Goal: Transaction & Acquisition: Purchase product/service

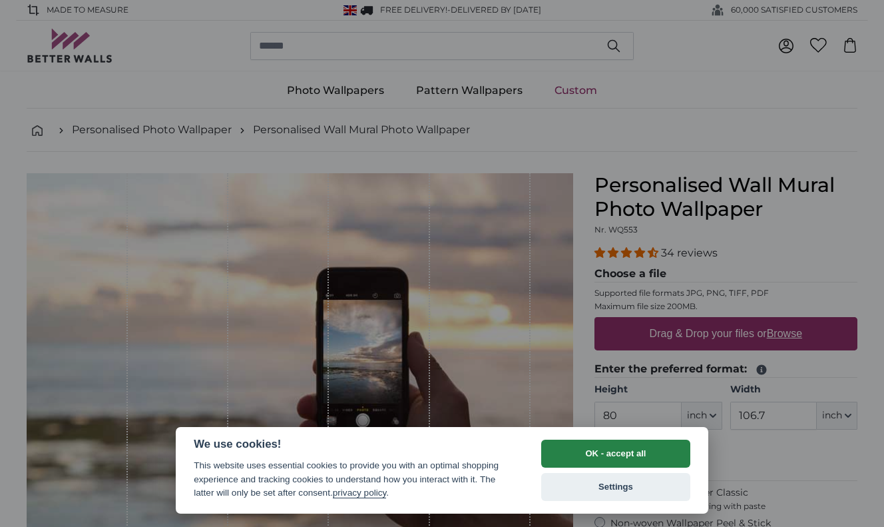
click at [567, 452] on button "OK - accept all" at bounding box center [615, 453] width 149 height 28
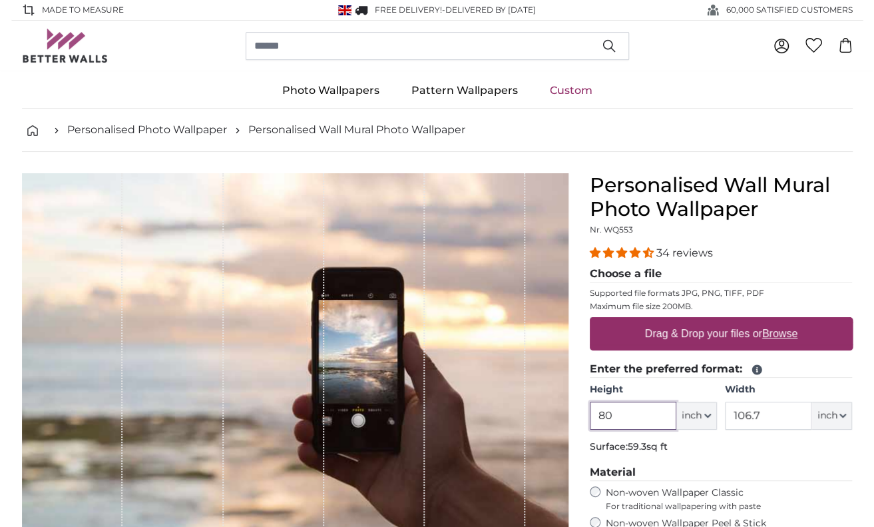
click at [635, 414] on input "80" at bounding box center [633, 416] width 87 height 28
click at [707, 414] on icon "button" at bounding box center [707, 415] width 7 height 7
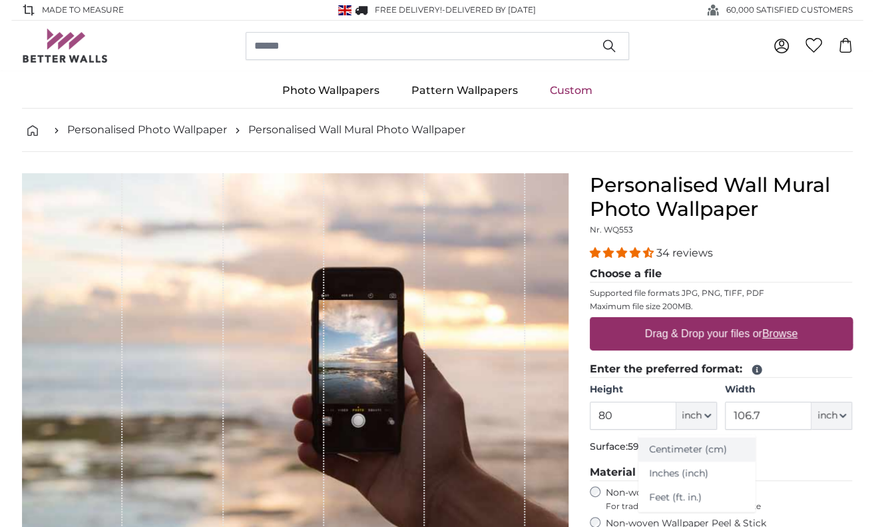
click at [692, 449] on link "Centimeter (cm)" at bounding box center [697, 449] width 117 height 24
type input "203.2"
type input "271.1"
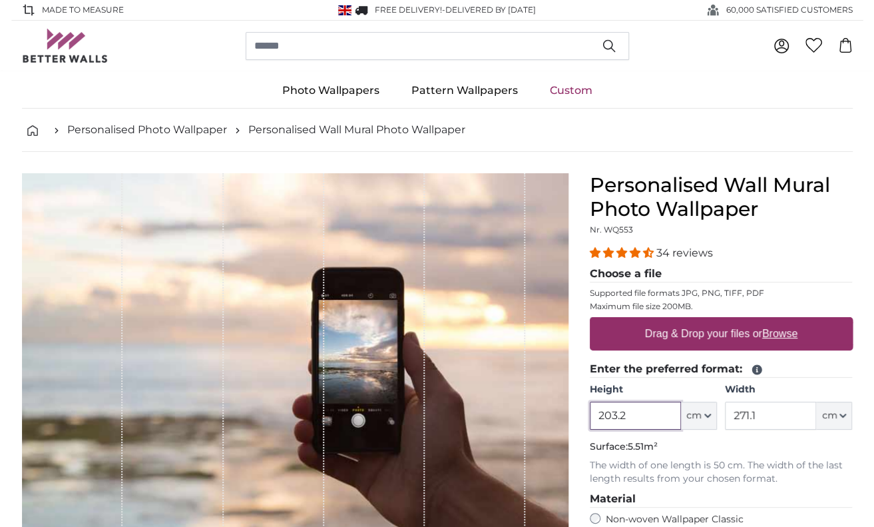
click at [651, 419] on input "203.2" at bounding box center [635, 416] width 91 height 28
type input "2"
type input "145"
click at [762, 418] on input "271.1" at bounding box center [770, 416] width 91 height 28
type input "200"
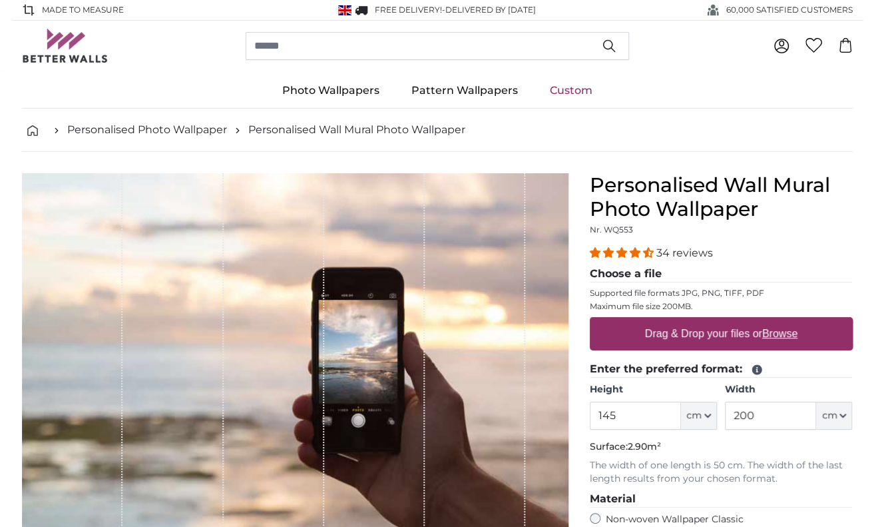
click at [663, 335] on label "Drag & Drop your files or Browse" at bounding box center [720, 333] width 163 height 27
click at [663, 321] on input "Drag & Drop your files or Browse" at bounding box center [721, 319] width 263 height 4
click at [658, 338] on label "Drag & Drop your files or Browse" at bounding box center [720, 333] width 163 height 27
click at [658, 321] on input "Drag & Drop your files or Browse" at bounding box center [721, 319] width 263 height 4
type input "**********"
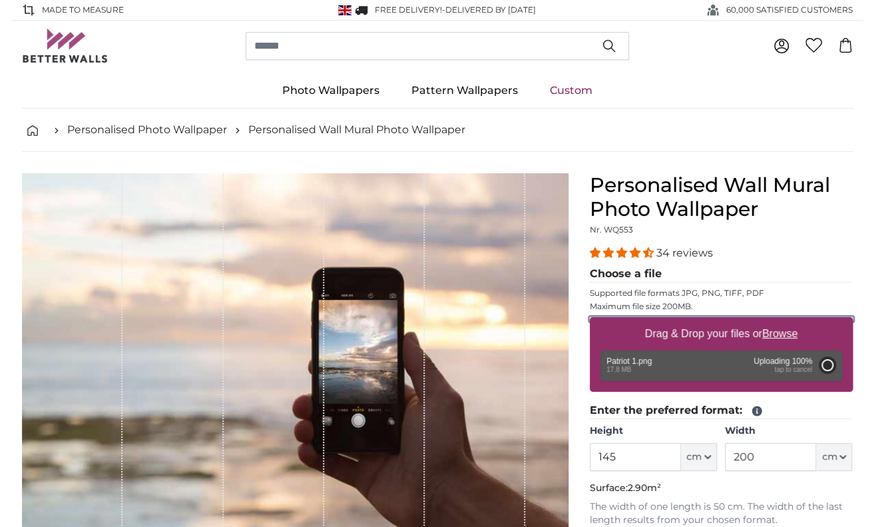
type input "200"
type input "210"
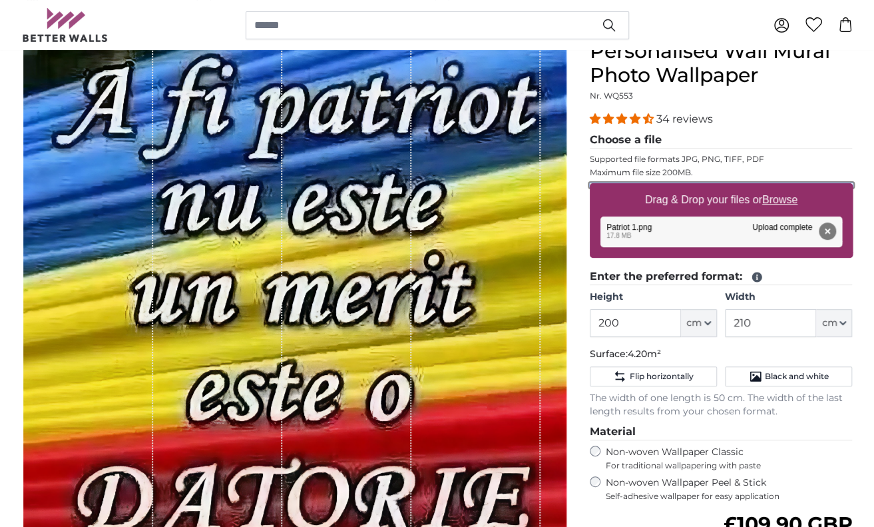
scroll to position [133, 0]
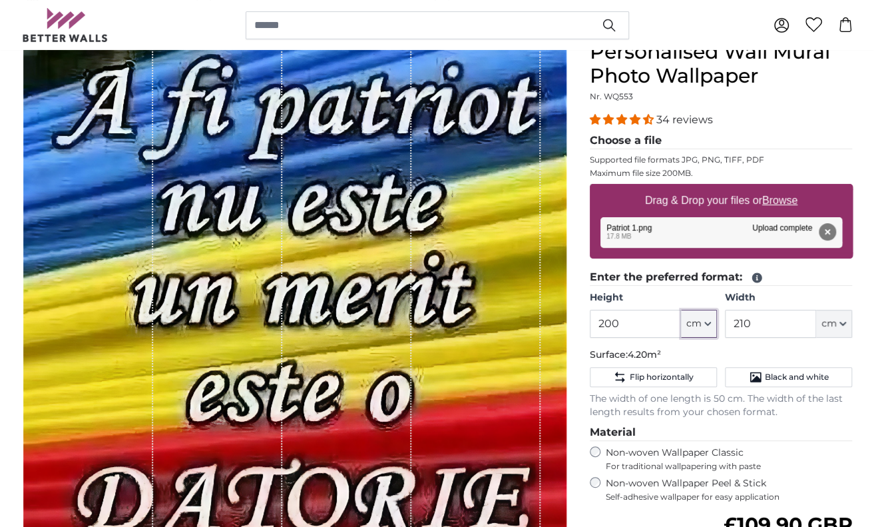
click at [708, 322] on icon "button" at bounding box center [707, 323] width 5 height 3
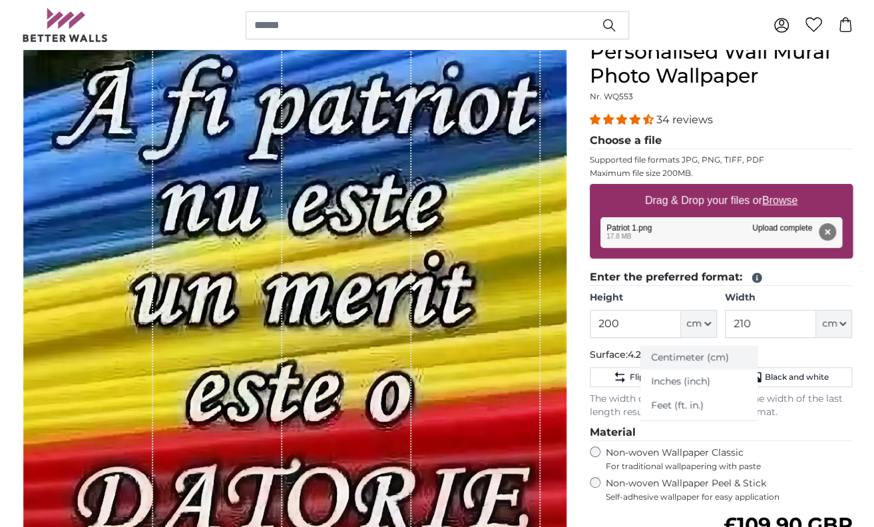
click at [674, 360] on link "Centimeter (cm)" at bounding box center [699, 358] width 117 height 24
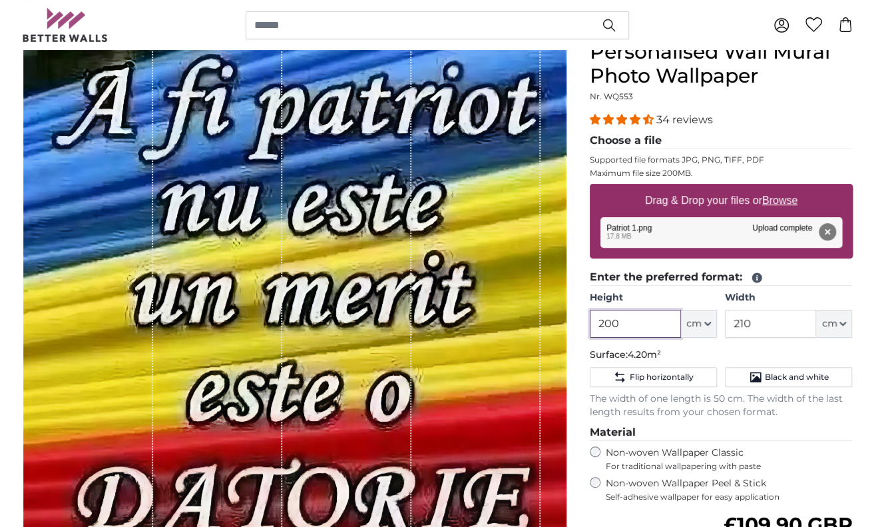
click at [626, 324] on input "200" at bounding box center [635, 324] width 91 height 28
type input "2"
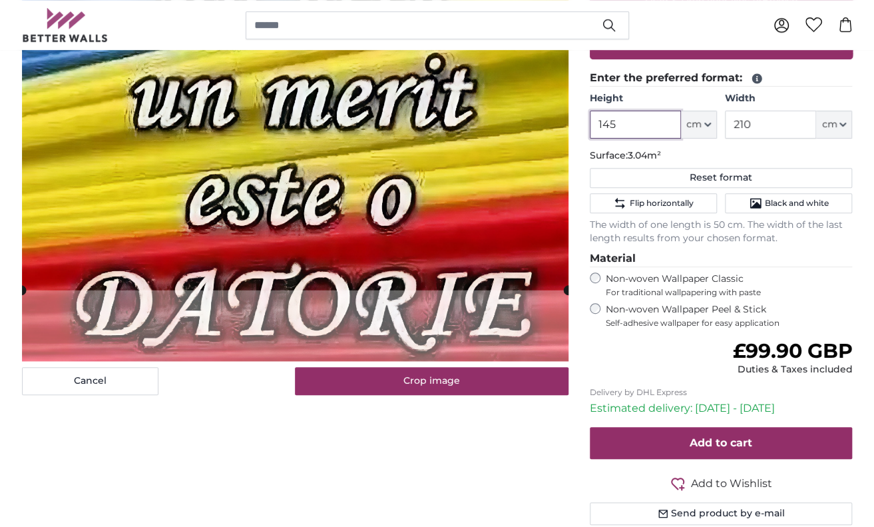
scroll to position [333, 0]
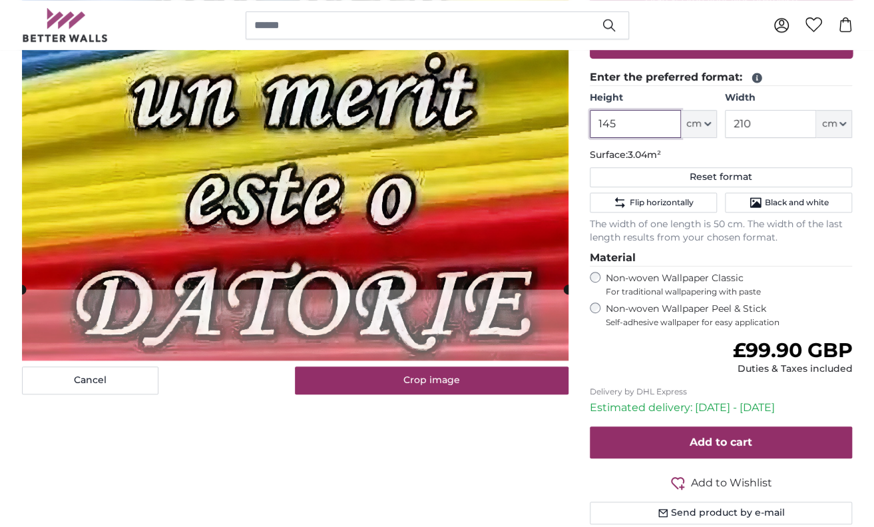
type input "145"
click at [679, 331] on form "34 reviews Choose a file Supported file formats JPG, PNG, TIFF, PDF Maximum fil…" at bounding box center [721, 218] width 263 height 612
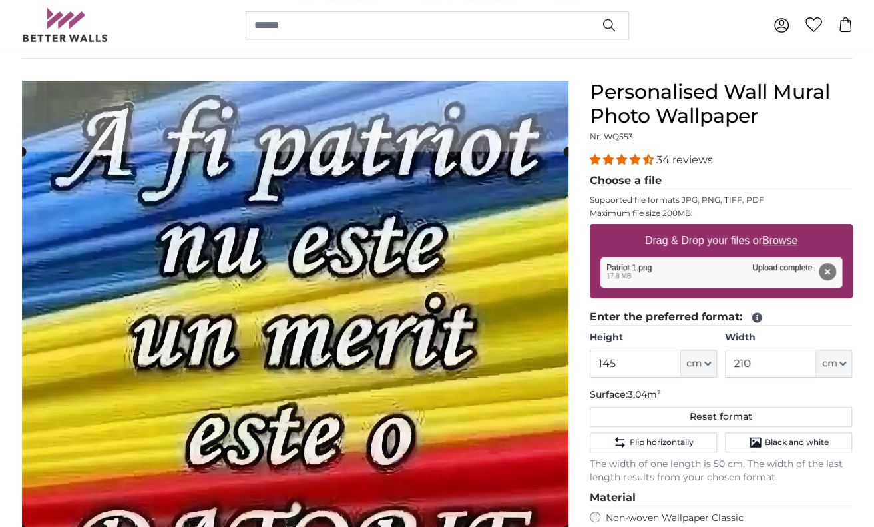
scroll to position [67, 0]
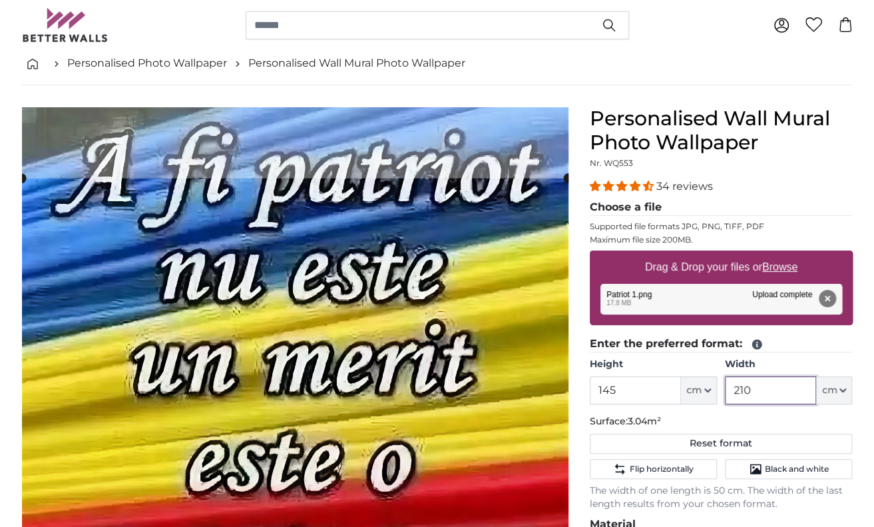
click at [784, 396] on input "210" at bounding box center [770, 390] width 91 height 28
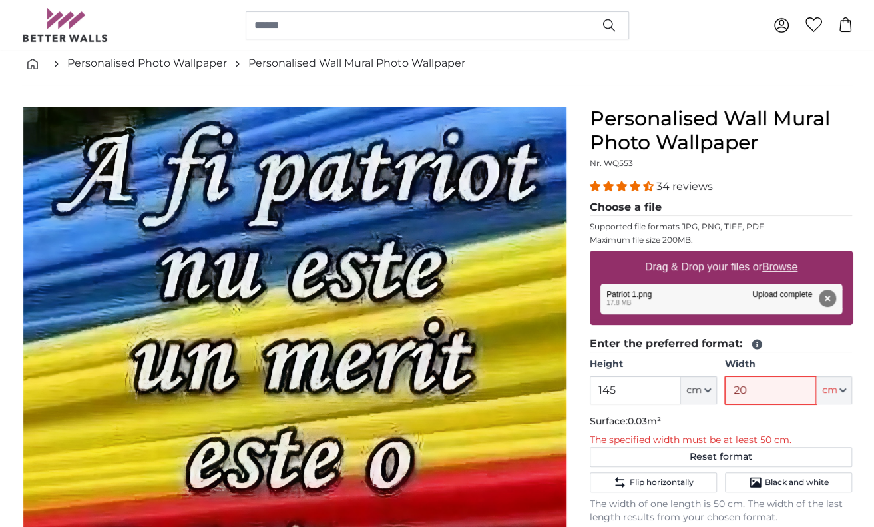
type input "200"
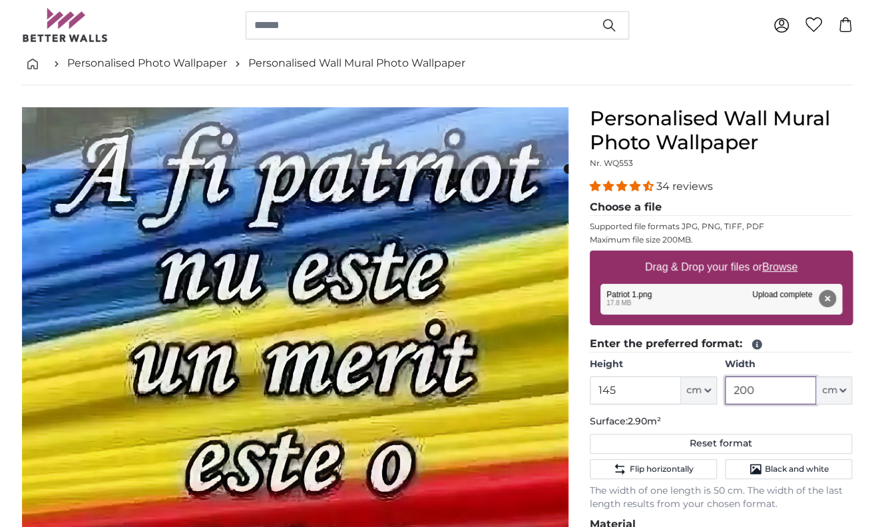
type input "200"
click at [826, 177] on div "Personalised Wall Mural Photo Wallpaper Nr. WQ553 34 reviews Choose a file Supp…" at bounding box center [721, 449] width 263 height 684
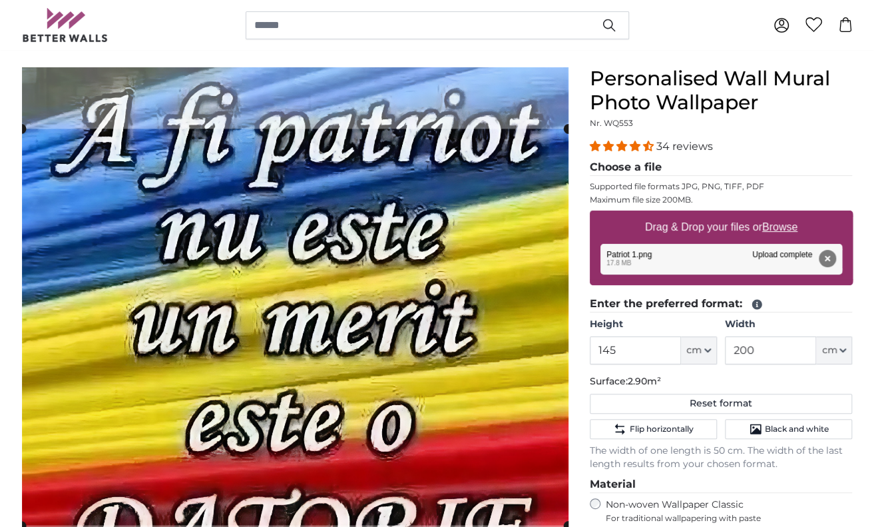
scroll to position [266, 0]
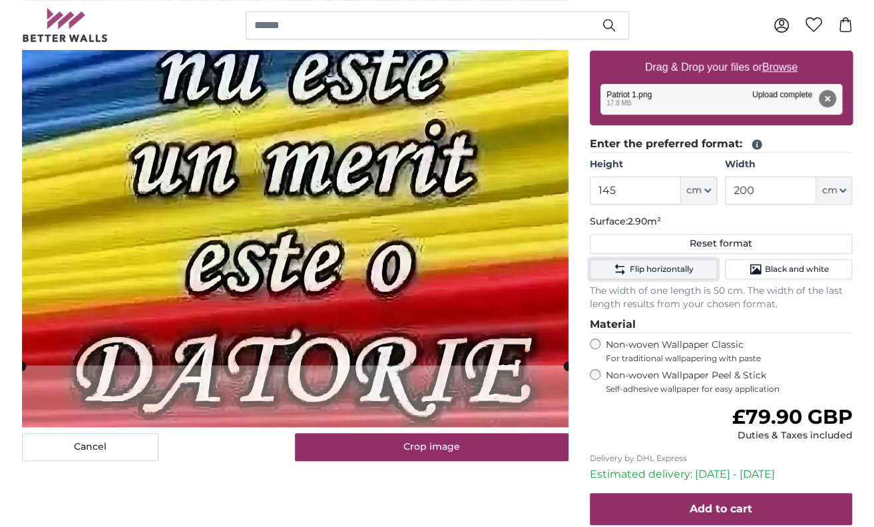
click at [679, 268] on span "Flip horizontally" at bounding box center [661, 269] width 64 height 11
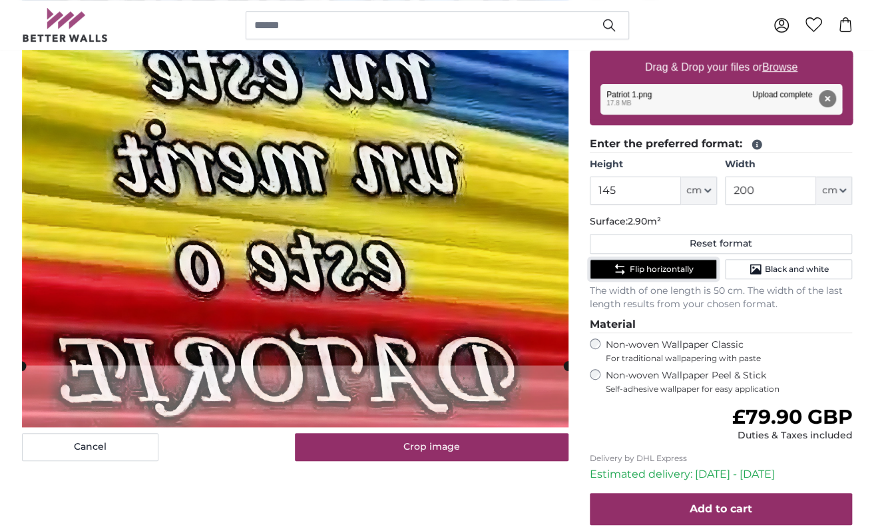
click at [679, 268] on span "Flip horizontally" at bounding box center [661, 269] width 64 height 11
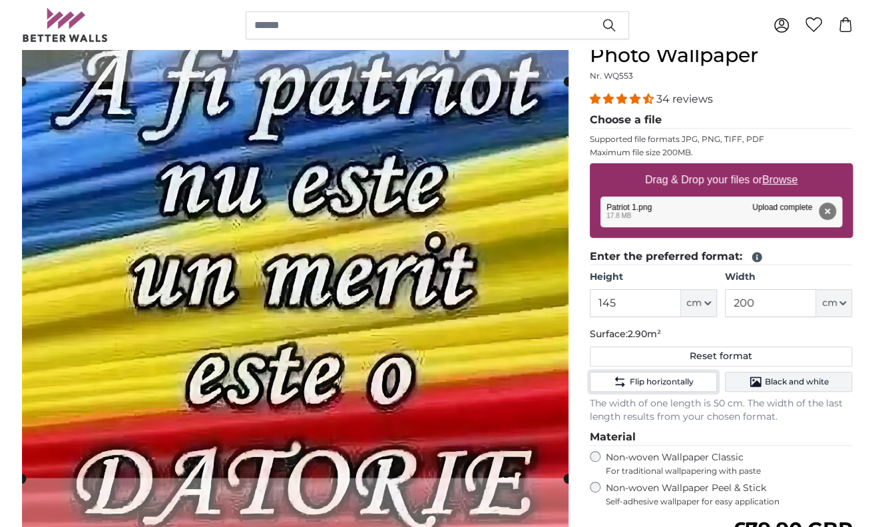
scroll to position [133, 0]
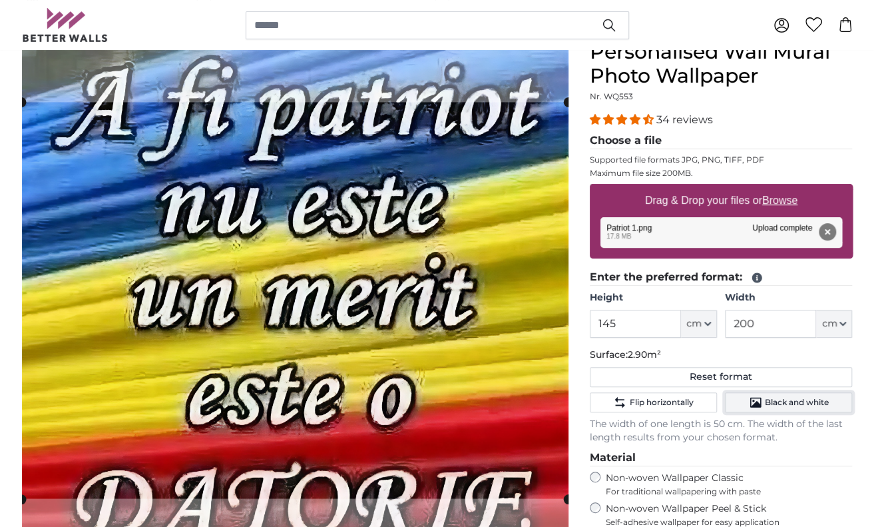
click at [791, 401] on span "Black and white" at bounding box center [797, 402] width 64 height 11
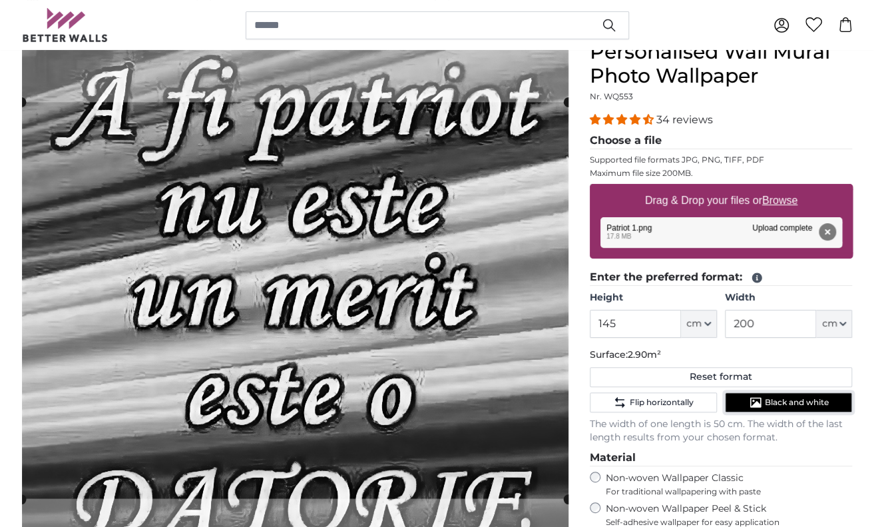
click at [791, 401] on span "Black and white" at bounding box center [797, 402] width 64 height 11
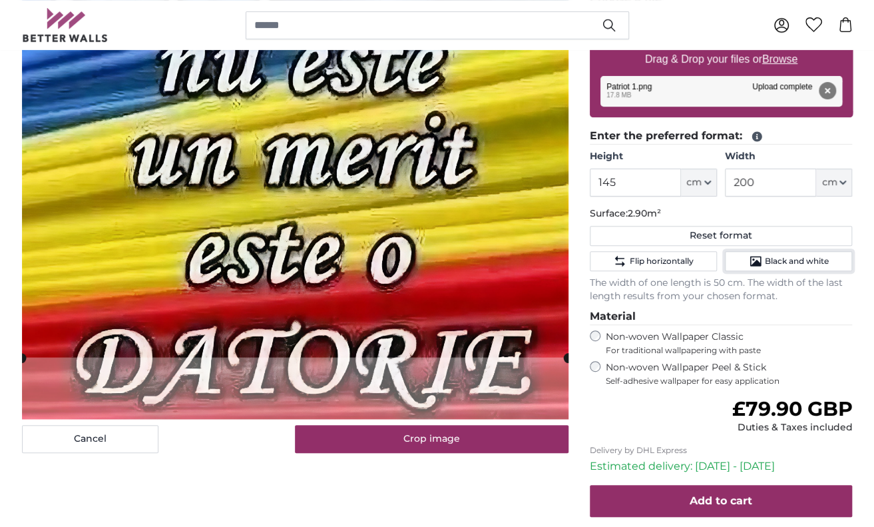
scroll to position [333, 0]
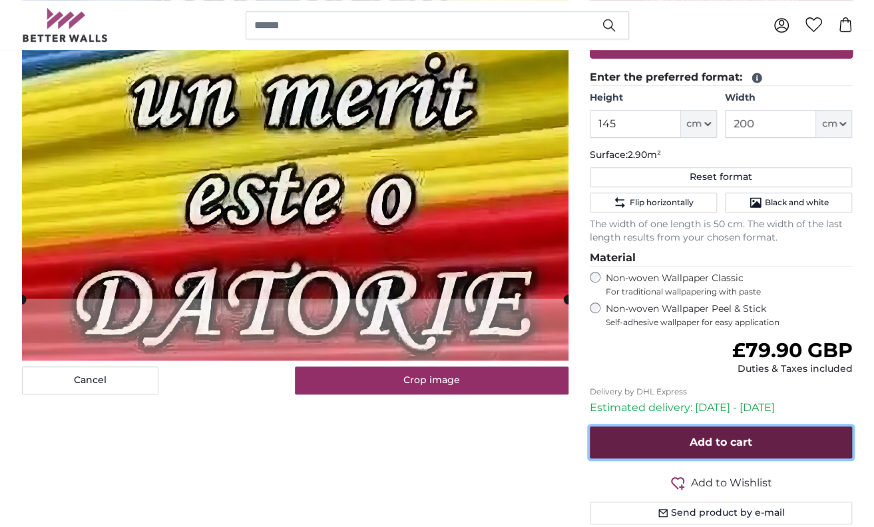
click at [715, 439] on span "Add to cart" at bounding box center [721, 441] width 63 height 13
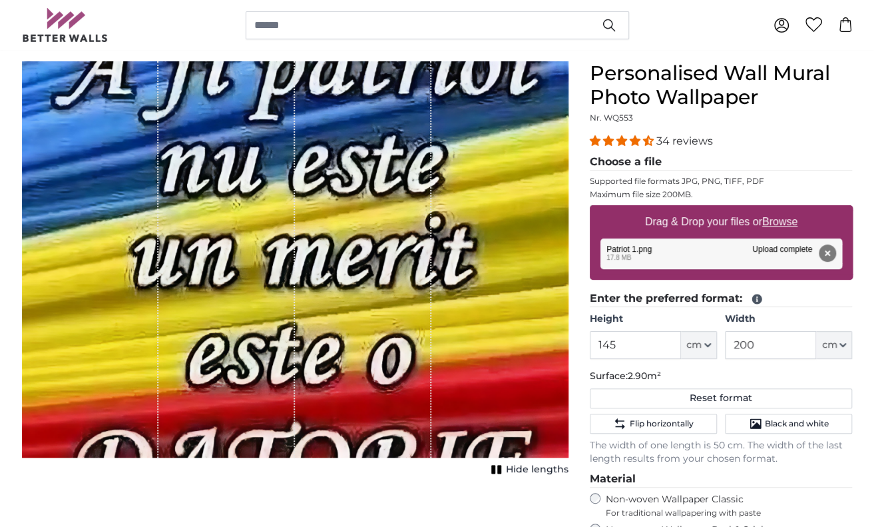
scroll to position [0, 0]
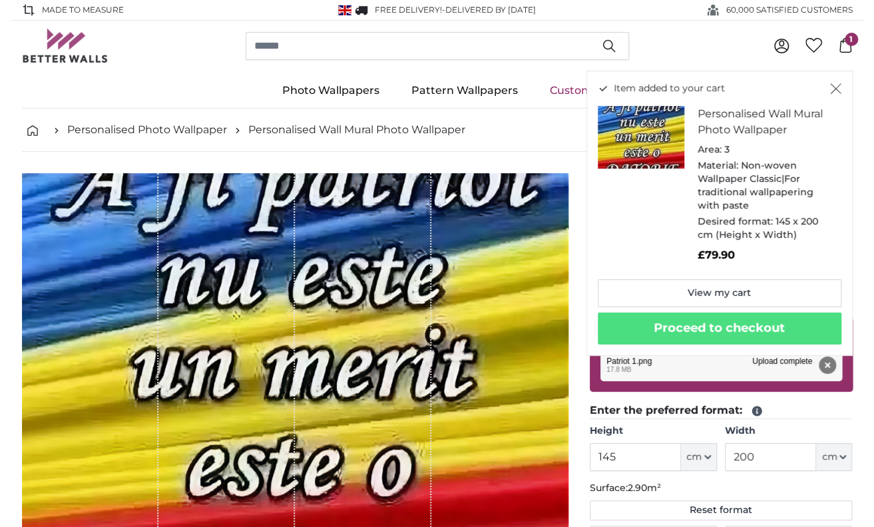
click at [834, 87] on icon "Close" at bounding box center [835, 89] width 11 height 11
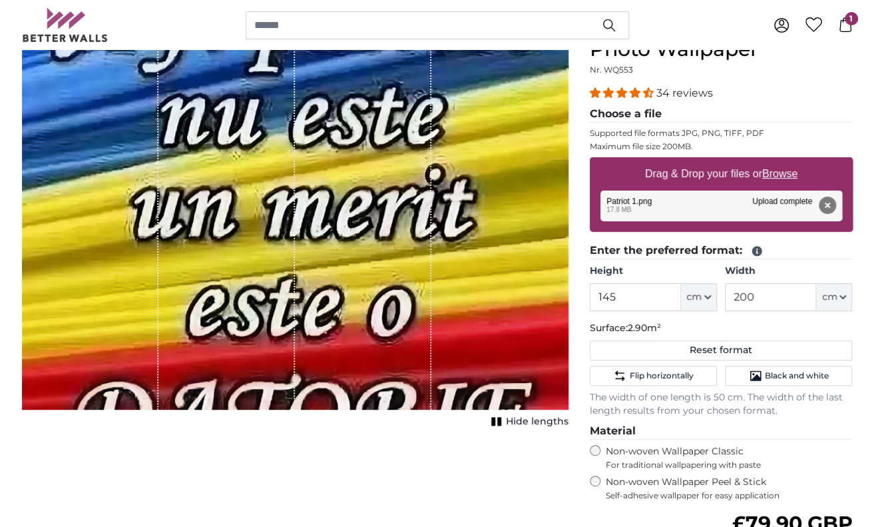
scroll to position [133, 0]
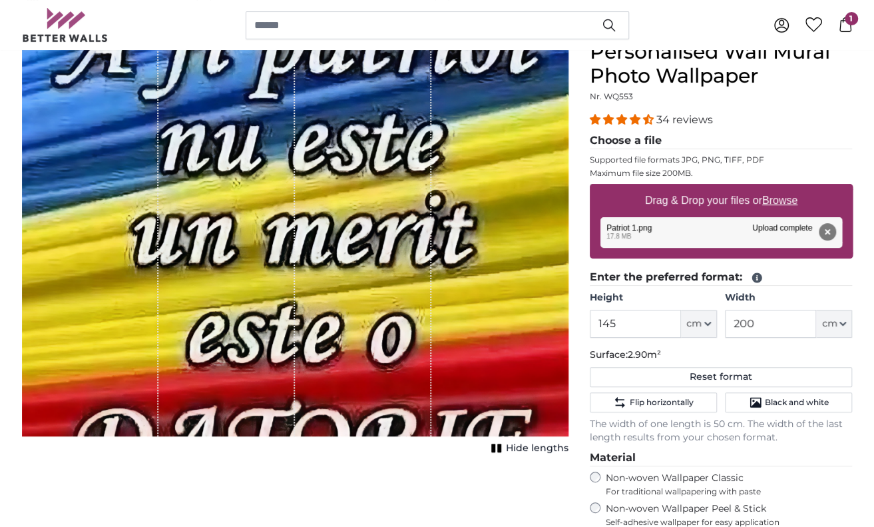
click at [278, 274] on div "1 of 1" at bounding box center [226, 238] width 137 height 396
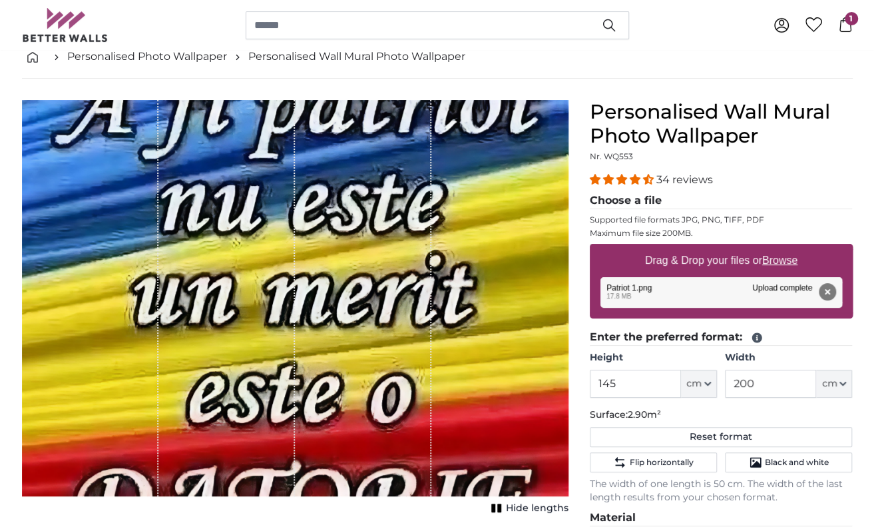
scroll to position [0, 0]
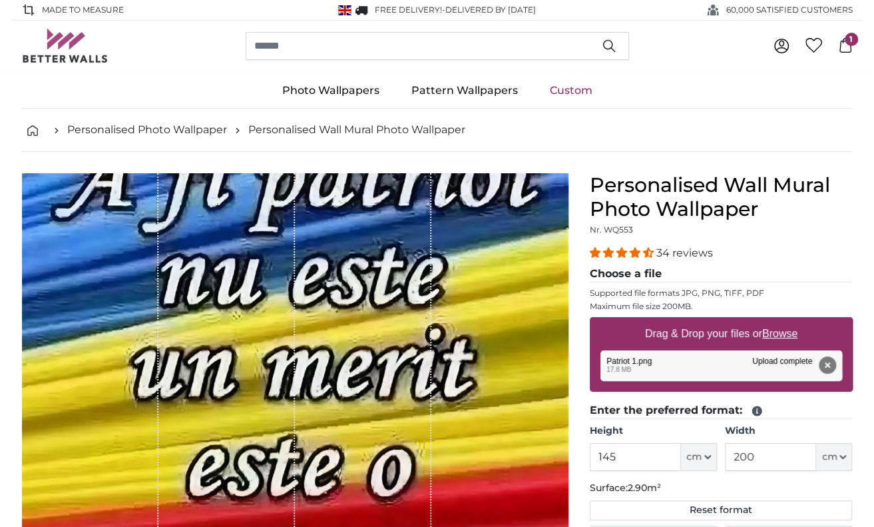
click at [419, 336] on div "1 of 1" at bounding box center [363, 371] width 137 height 396
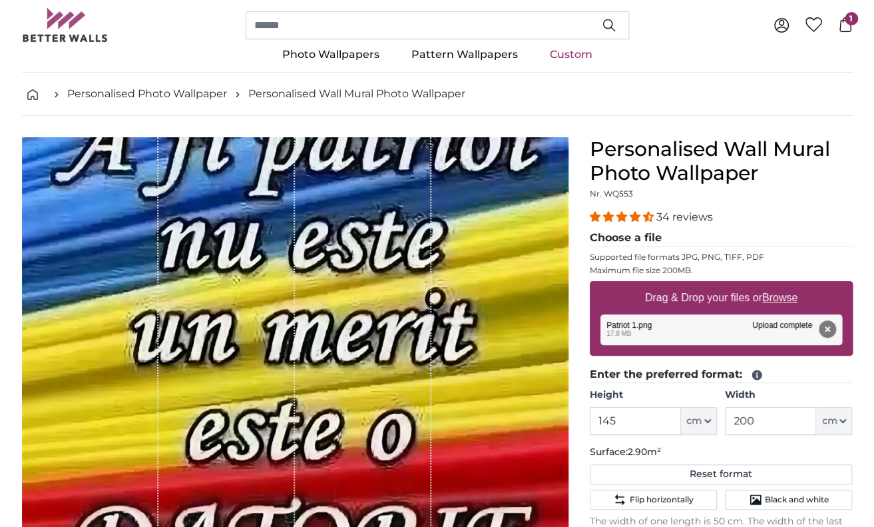
scroll to position [200, 0]
